Goal: Task Accomplishment & Management: Manage account settings

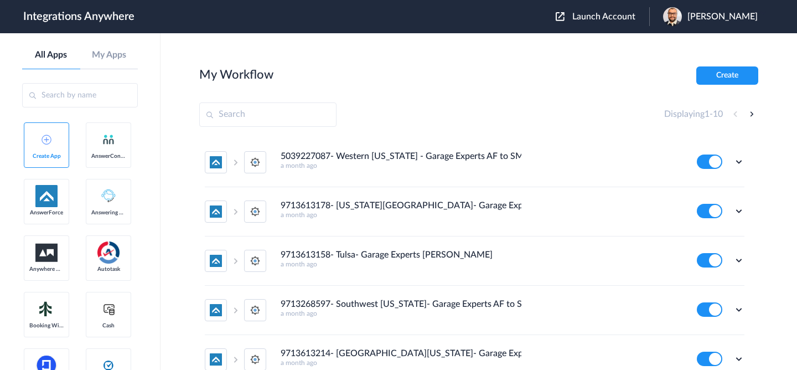
click at [581, 6] on header "Integrations Anywhere Launch Account [PERSON_NAME] My Account Logout" at bounding box center [398, 16] width 797 height 33
click at [583, 21] on span "Launch Account" at bounding box center [603, 16] width 63 height 9
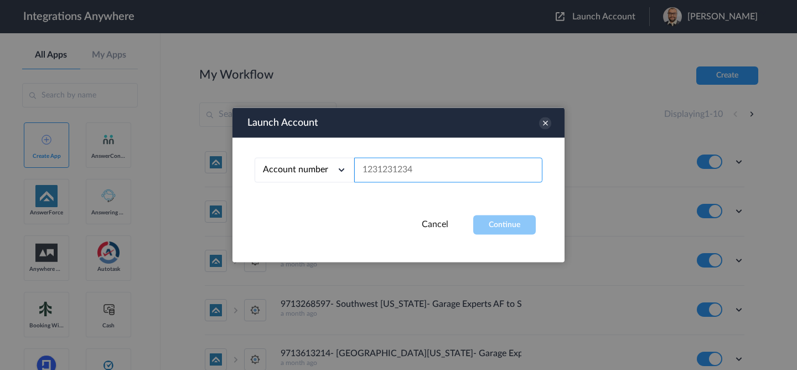
click at [460, 169] on input "text" at bounding box center [448, 170] width 188 height 25
paste input "8664400798"
type input "8664400798"
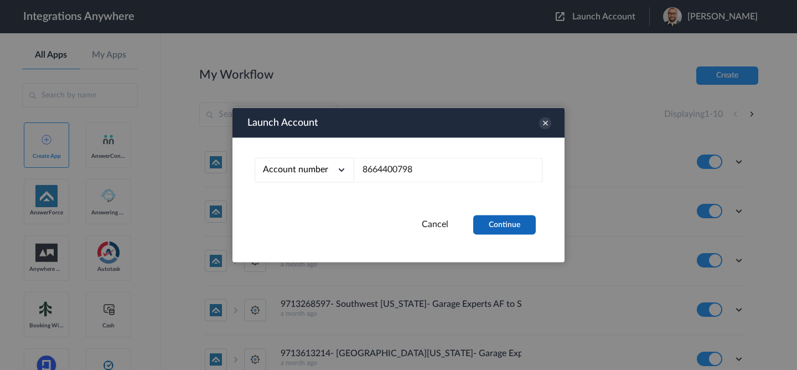
click at [504, 224] on button "Continue" at bounding box center [504, 224] width 63 height 19
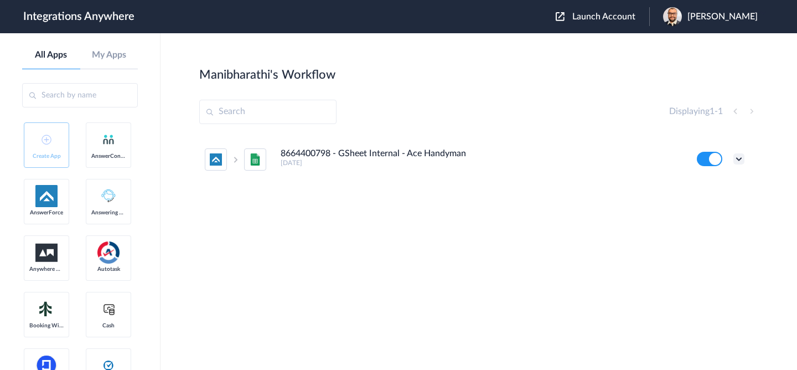
click at [740, 159] on icon at bounding box center [738, 158] width 11 height 11
click at [713, 229] on span "Delete" at bounding box center [704, 225] width 22 height 8
click at [713, 229] on span "Are you sure?" at bounding box center [700, 229] width 39 height 17
